Goal: Navigation & Orientation: Find specific page/section

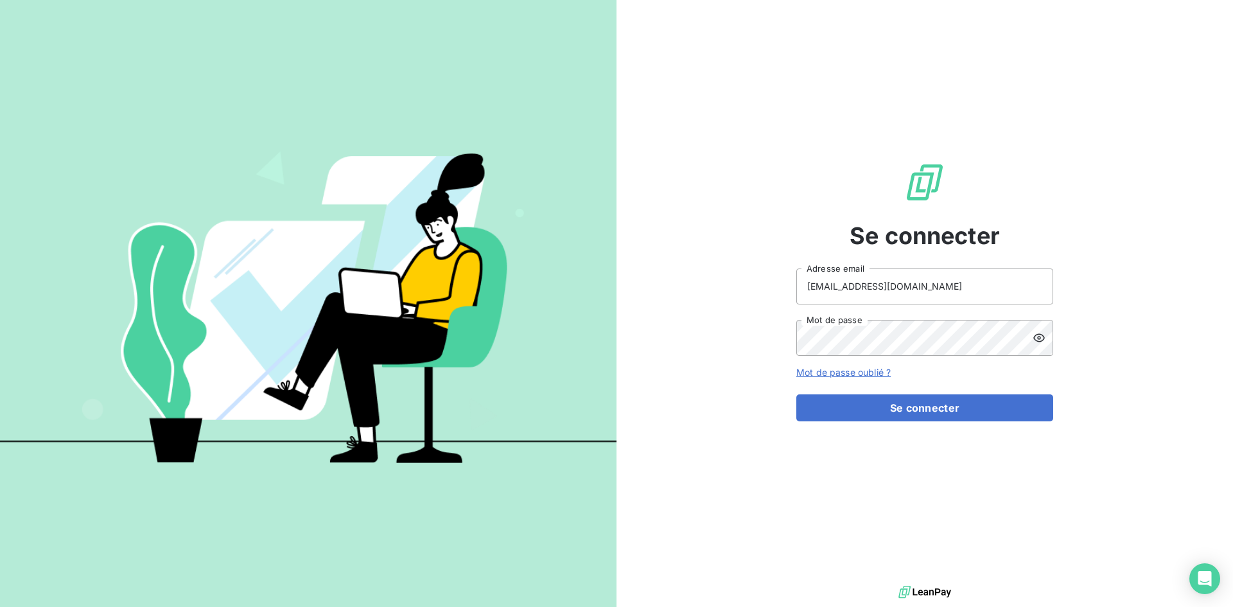
click at [568, 223] on img at bounding box center [308, 303] width 616 height 386
click at [891, 403] on button "Se connecter" at bounding box center [924, 407] width 257 height 27
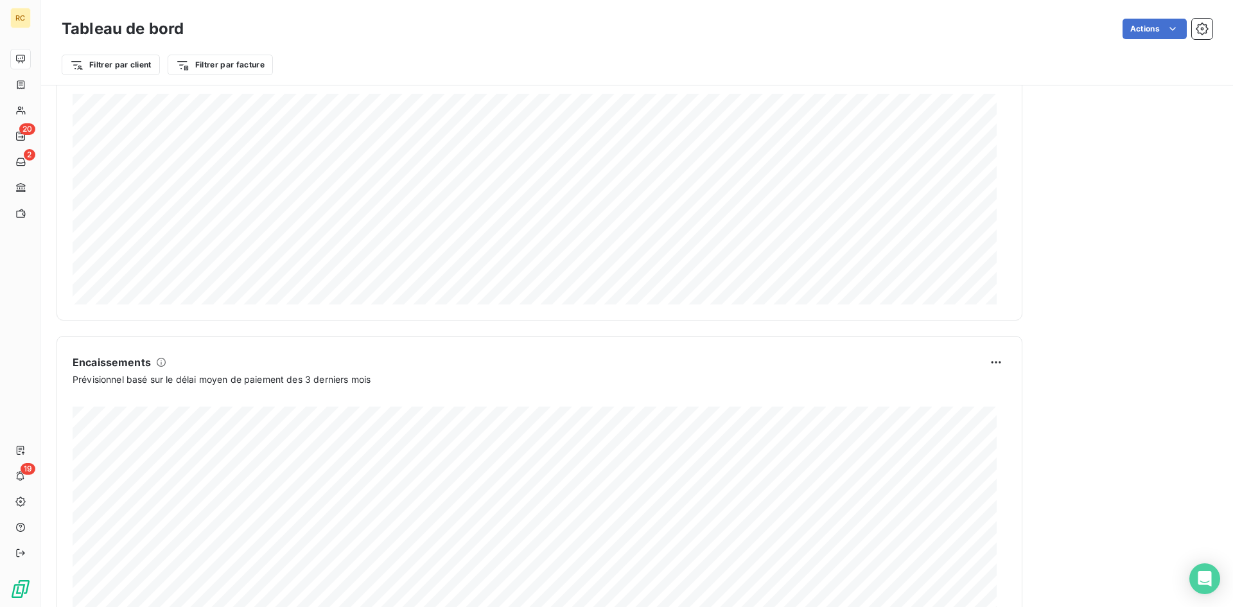
scroll to position [645, 0]
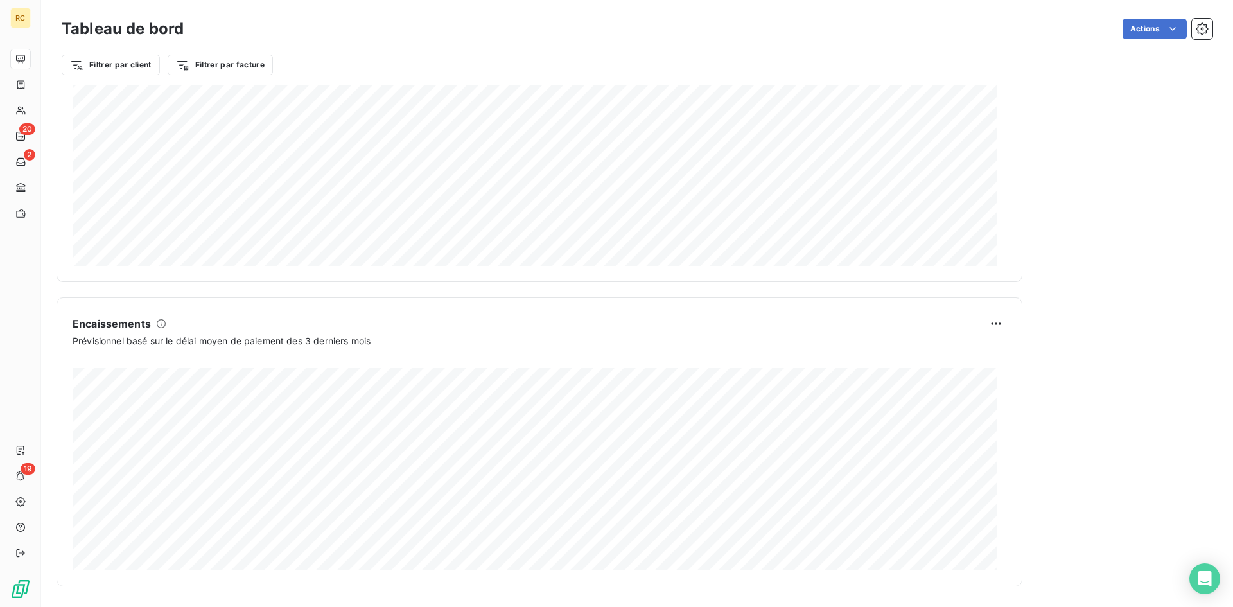
click at [1149, 383] on div "Relances À effectuer 20 Montant à relancer 71,28 k € 18 relances ou actions eff…" at bounding box center [1128, 17] width 180 height 1138
